Goal: Information Seeking & Learning: Find specific page/section

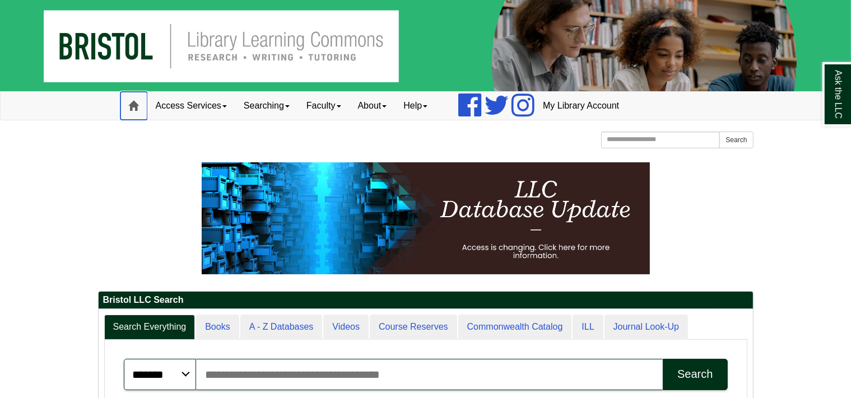
click at [138, 109] on span at bounding box center [134, 106] width 10 height 10
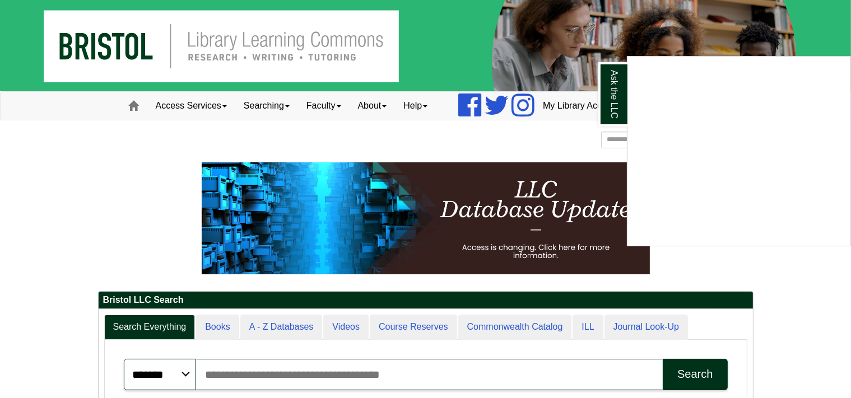
click at [129, 262] on div "Ask the LLC" at bounding box center [425, 199] width 851 height 398
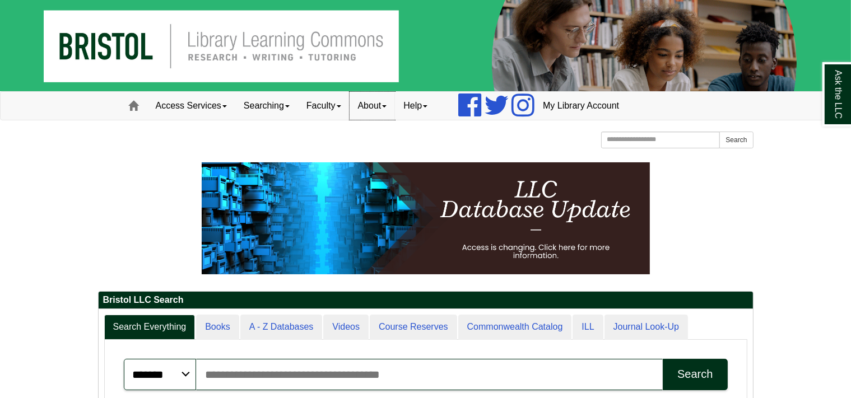
click at [388, 112] on link "About" at bounding box center [373, 106] width 46 height 28
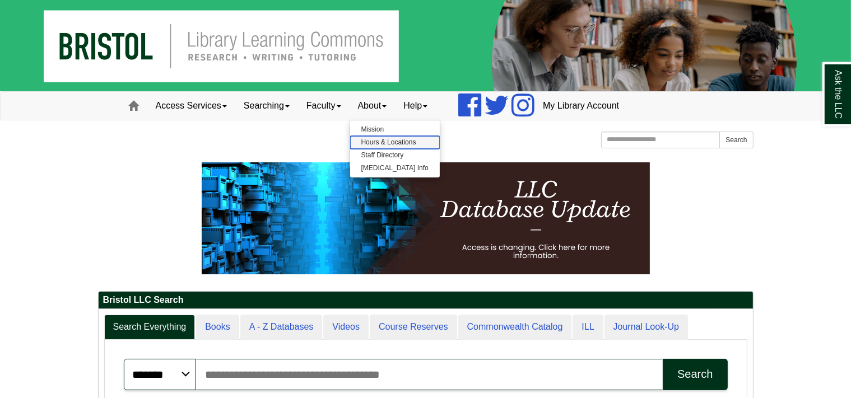
click at [393, 141] on link "Hours & Locations" at bounding box center [395, 142] width 90 height 13
